Goal: Transaction & Acquisition: Purchase product/service

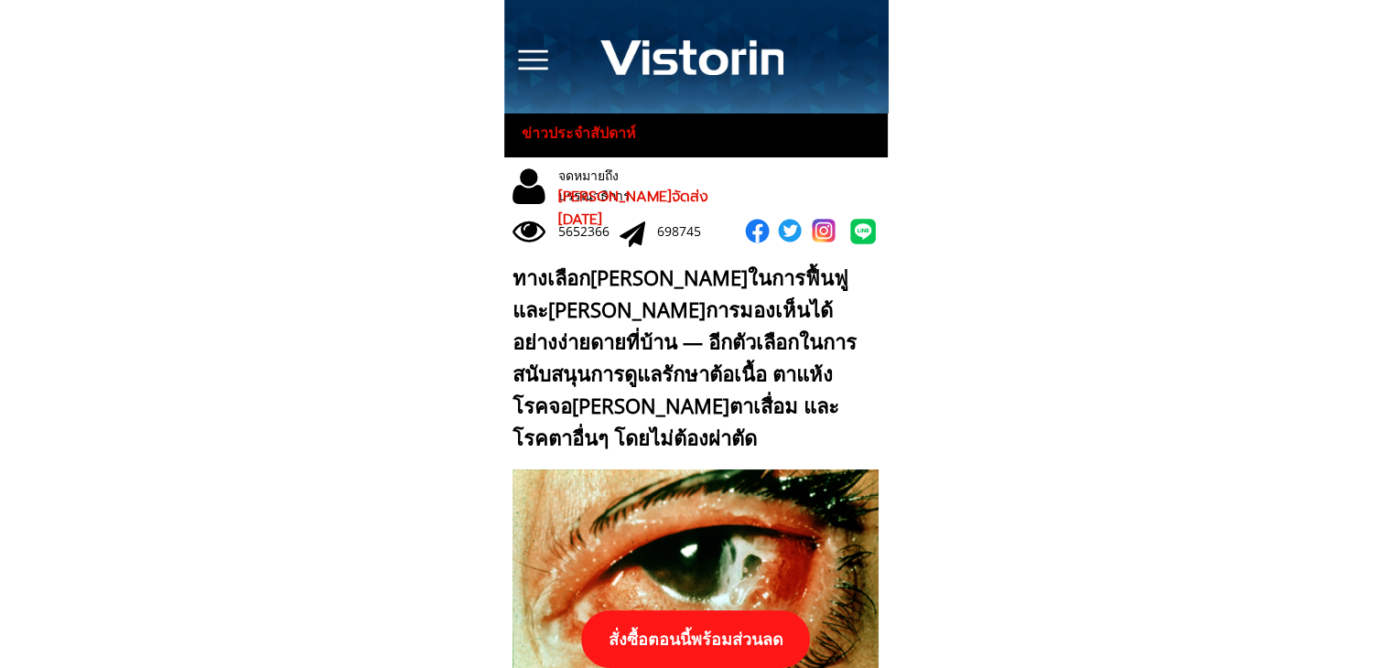
click at [776, 637] on p "สั่งซื้อตอนนี้พร้อมส่วนลด" at bounding box center [696, 639] width 245 height 61
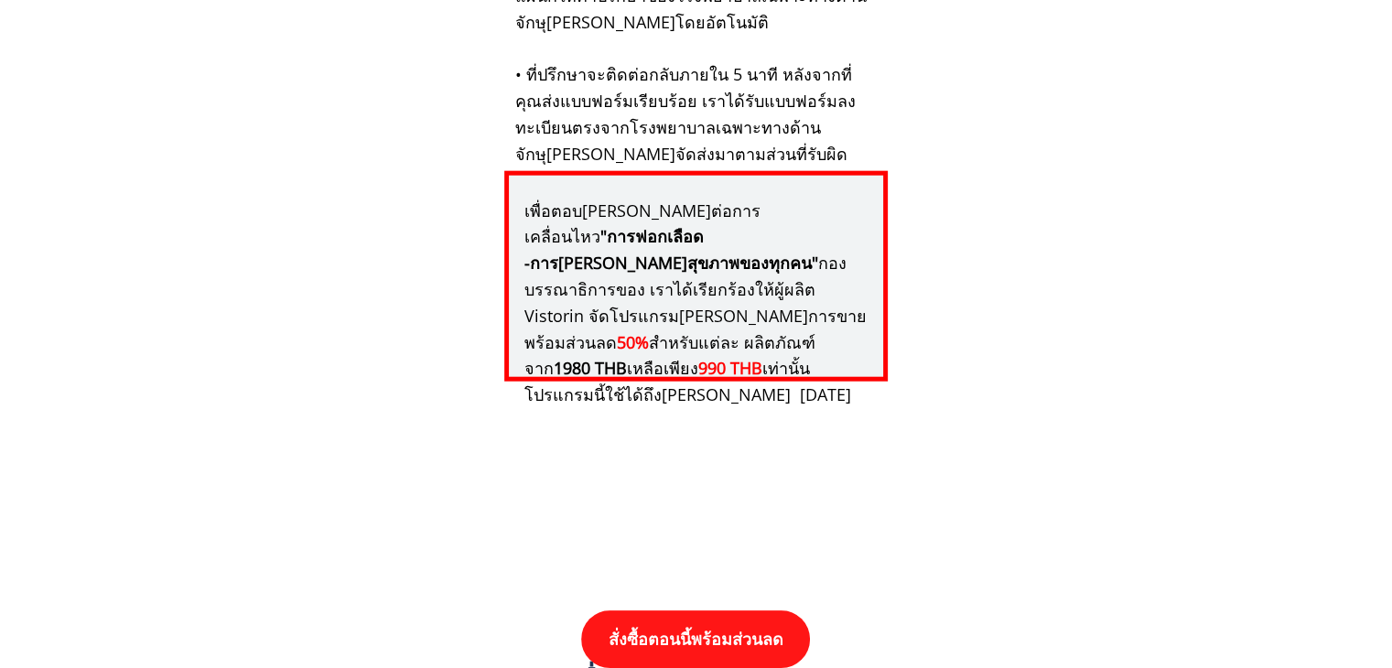
scroll to position [19013, 0]
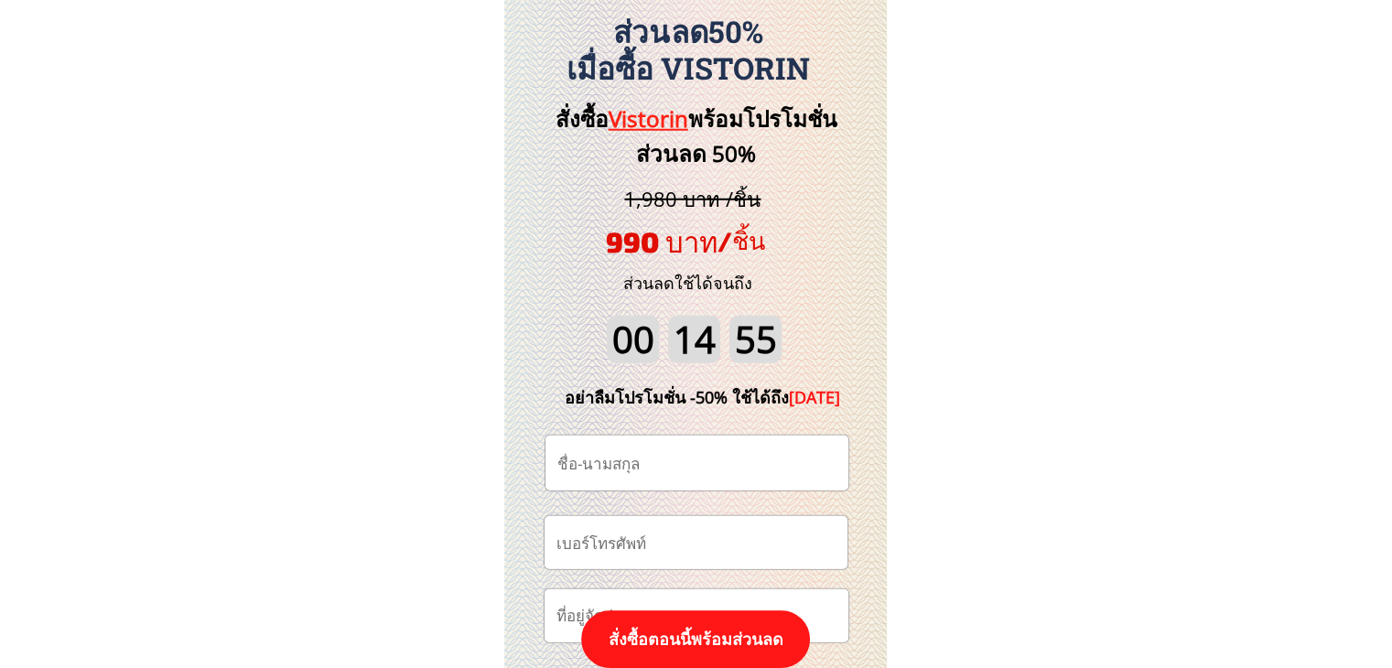
click at [703, 558] on input "tel" at bounding box center [696, 542] width 288 height 52
paste input "0979207089"
type input "0979207089"
click at [691, 474] on input "text" at bounding box center [697, 463] width 288 height 55
paste input "[PERSON_NAME] กันปี"
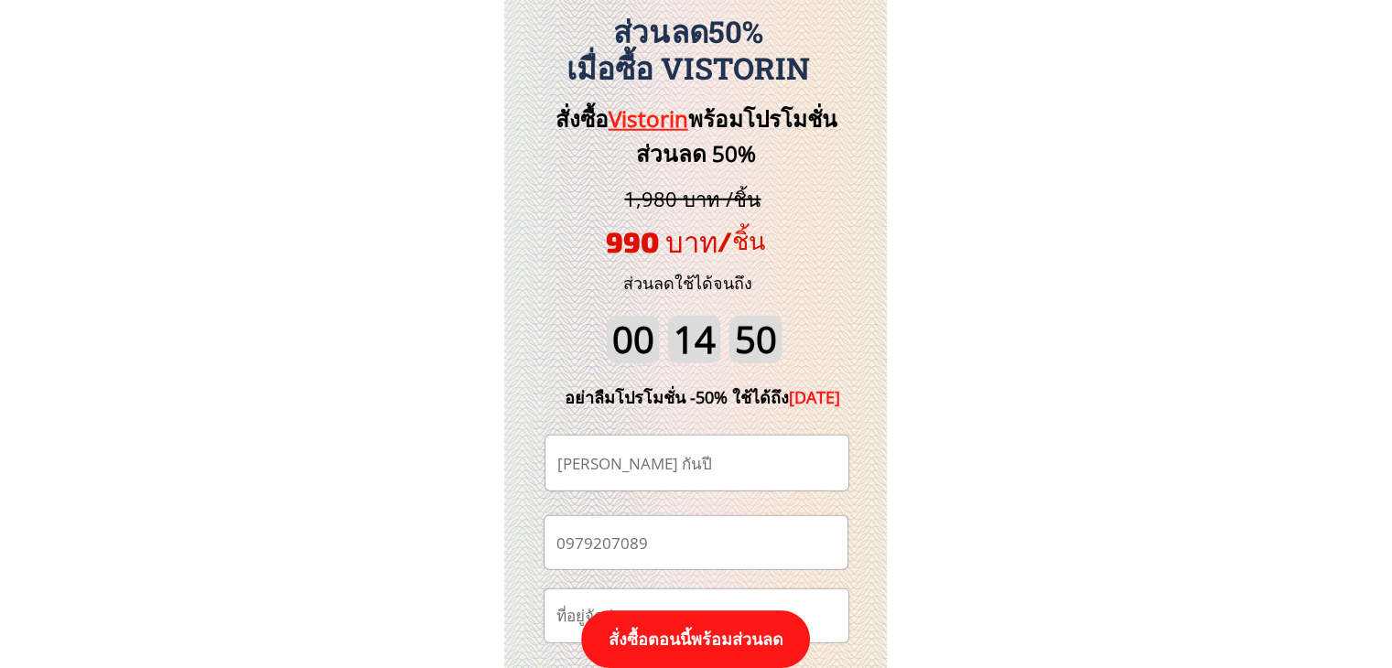
type input "[PERSON_NAME] กันปี"
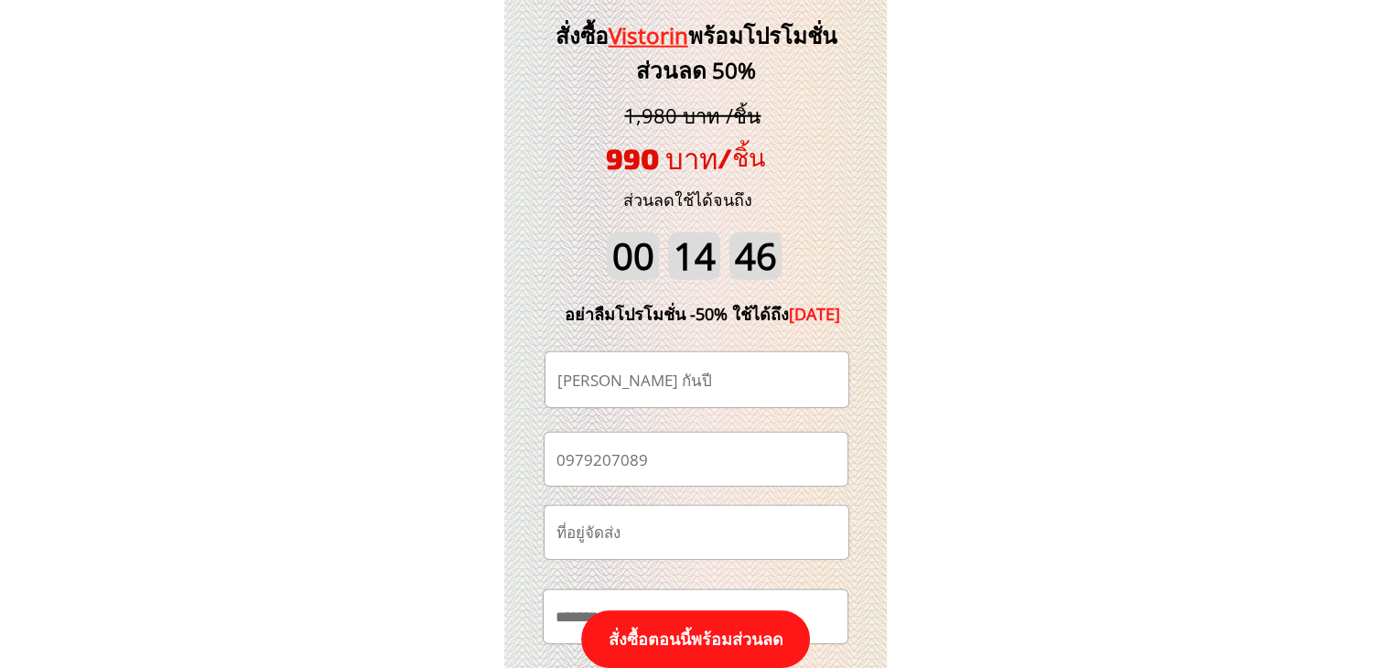
scroll to position [19196, 0]
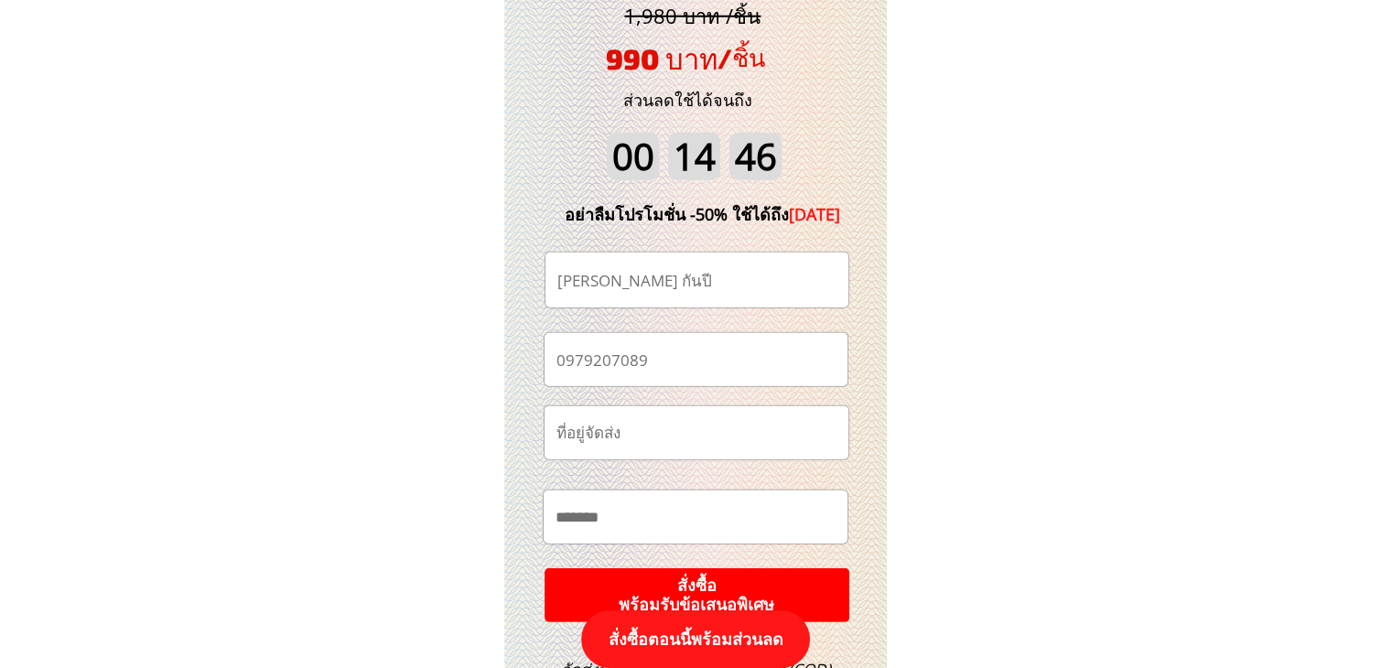
click at [694, 522] on input "text" at bounding box center [695, 517] width 289 height 52
paste input "**********"
type input "**********"
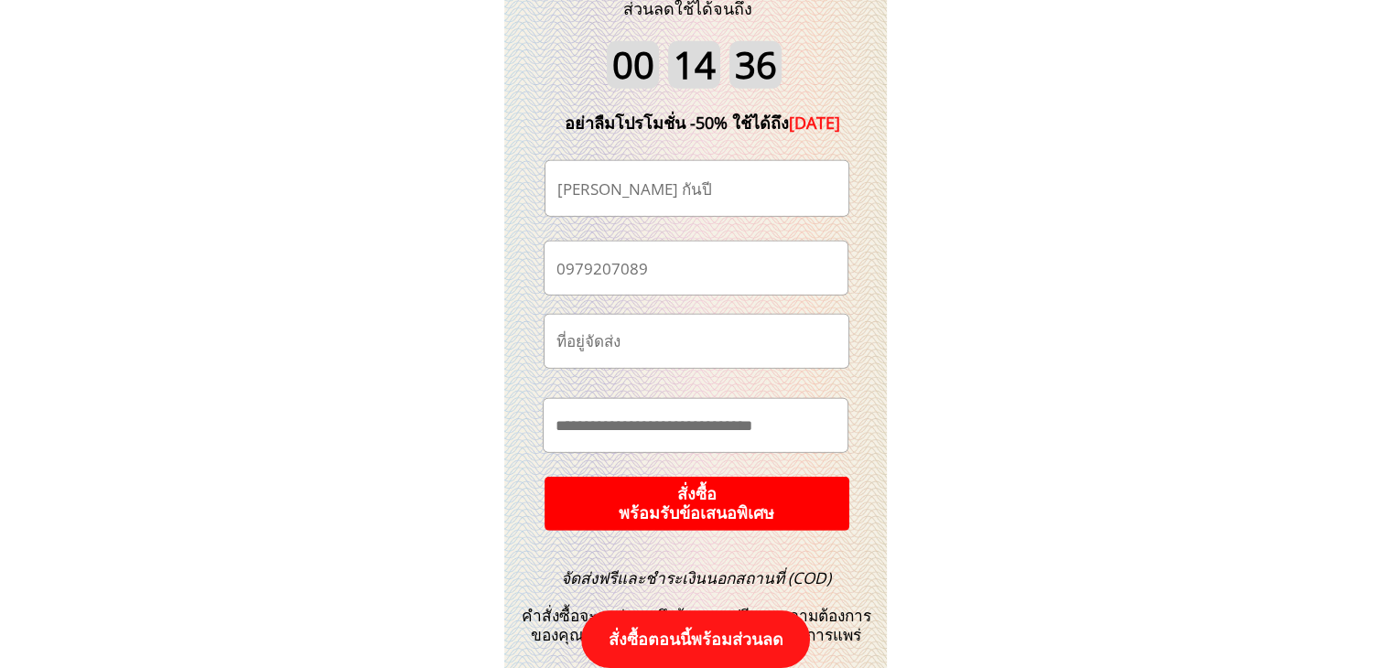
click at [772, 499] on p "สั่งซื้อ พร้อมรับข้อเสนอพิเศษ" at bounding box center [697, 503] width 309 height 55
